Goal: Task Accomplishment & Management: Complete application form

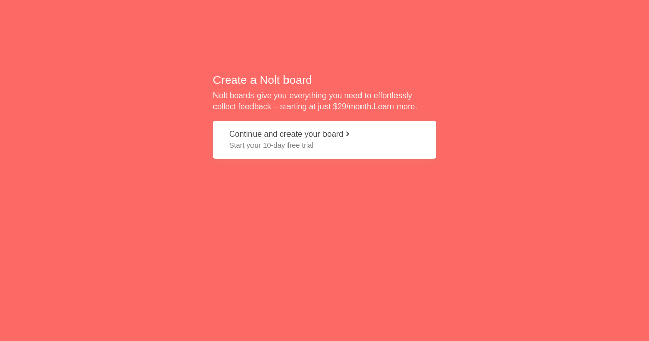
click at [248, 138] on button "Continue and create your board Start your 10-day free trial" at bounding box center [324, 140] width 223 height 38
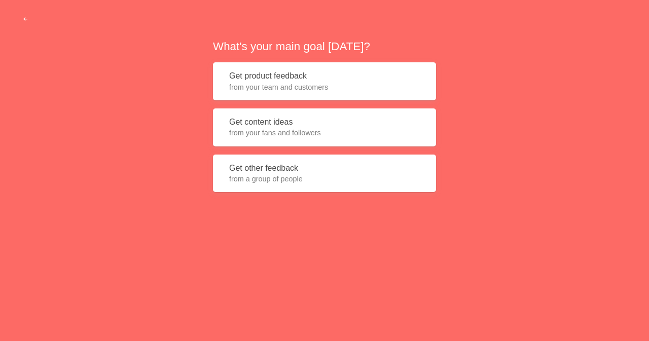
click at [269, 79] on button "Get product feedback from your team and customers" at bounding box center [324, 81] width 223 height 38
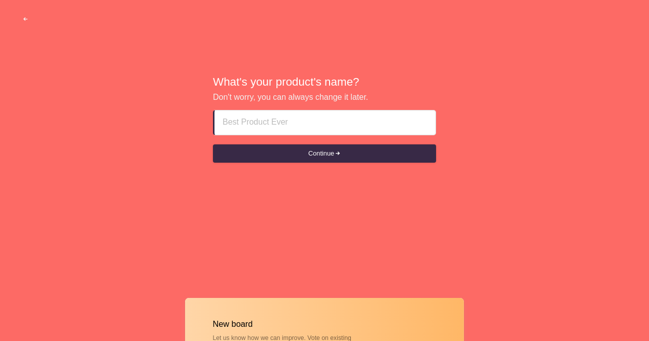
paste input "ajman Independent Call Girls|| [PHONE_NUMBER] ||Freelance Escort Girls In ajman"
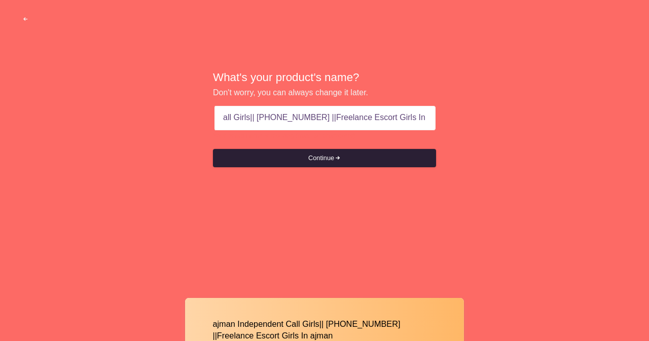
click at [317, 156] on button "Continue" at bounding box center [324, 158] width 223 height 18
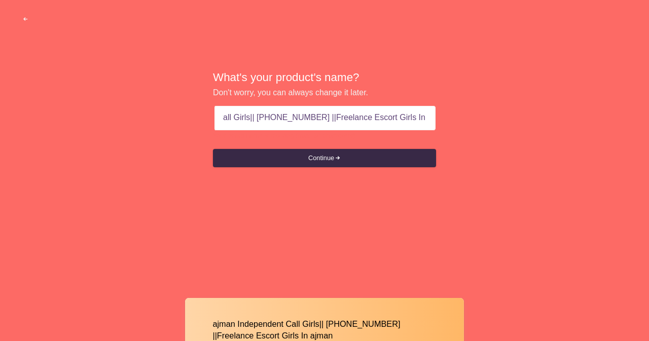
scroll to position [0, 0]
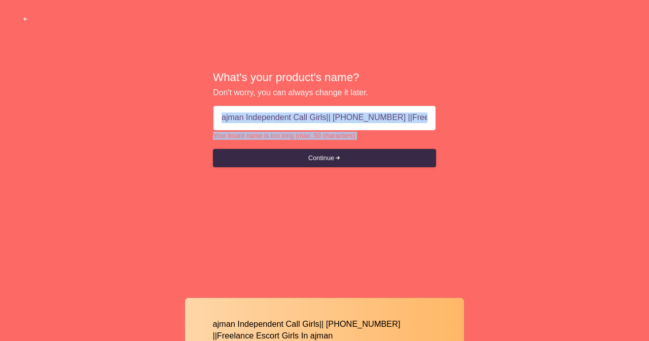
drag, startPoint x: 649, startPoint y: 144, endPoint x: 649, endPoint y: 207, distance: 62.9
click at [649, 207] on div "What's your product's name? Don't worry, you can always change it later. ajman …" at bounding box center [324, 119] width 649 height 239
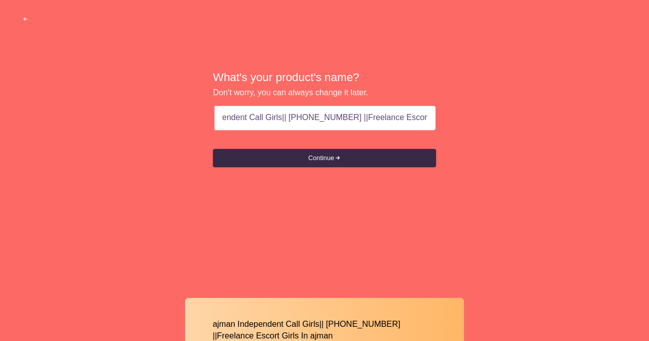
scroll to position [0, 77]
drag, startPoint x: 413, startPoint y: 121, endPoint x: 425, endPoint y: 121, distance: 11.2
click at [425, 121] on input "ajman Independent Call Girls|| [PHONE_NUMBER] ||Freelance Escort Girls In ajman" at bounding box center [325, 118] width 205 height 24
drag, startPoint x: 313, startPoint y: 120, endPoint x: 471, endPoint y: 118, distance: 157.2
click at [471, 118] on div "What's your product's name? Don't worry, you can always change it later. ajman …" at bounding box center [324, 119] width 649 height 239
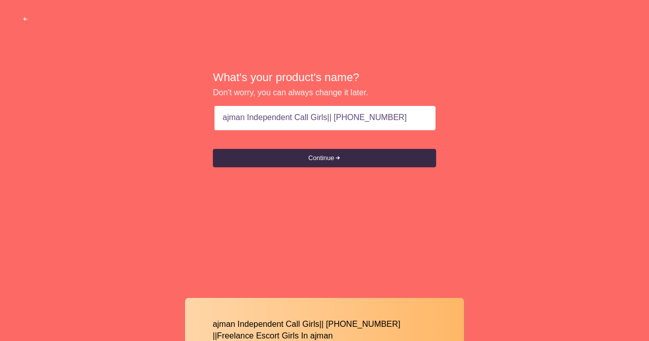
scroll to position [0, 0]
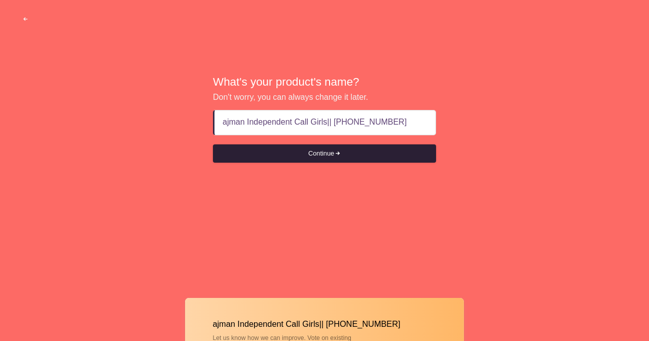
click at [323, 154] on button "Continue" at bounding box center [324, 154] width 223 height 18
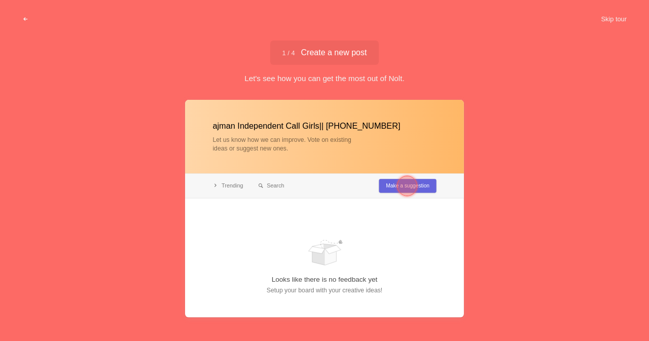
type input "ajman Independent Call Girls|| [PHONE_NUMBER]"
click at [407, 183] on div at bounding box center [407, 186] width 20 height 20
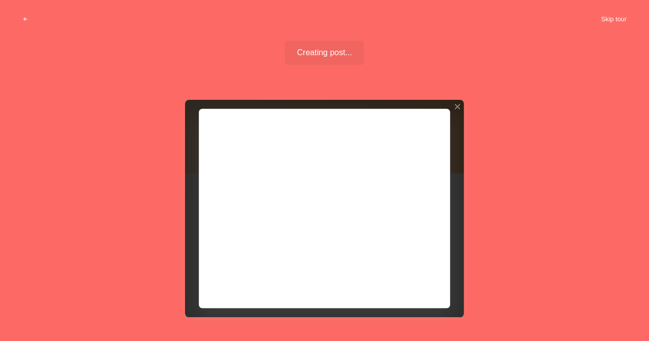
click at [627, 19] on button "Skip tour" at bounding box center [614, 19] width 50 height 18
